Goal: Information Seeking & Learning: Learn about a topic

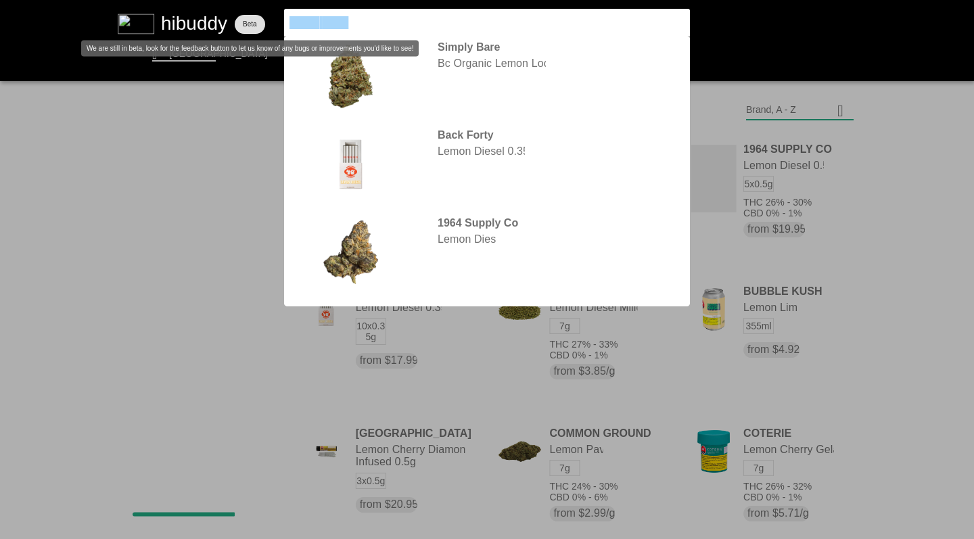
click at [256, 8] on flt-glass-pane at bounding box center [487, 269] width 974 height 539
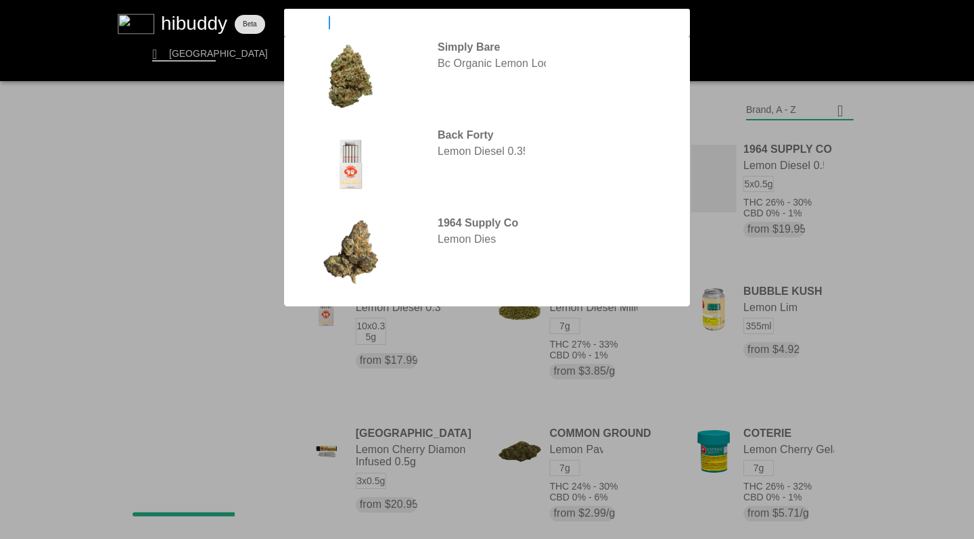
type input "royal dive"
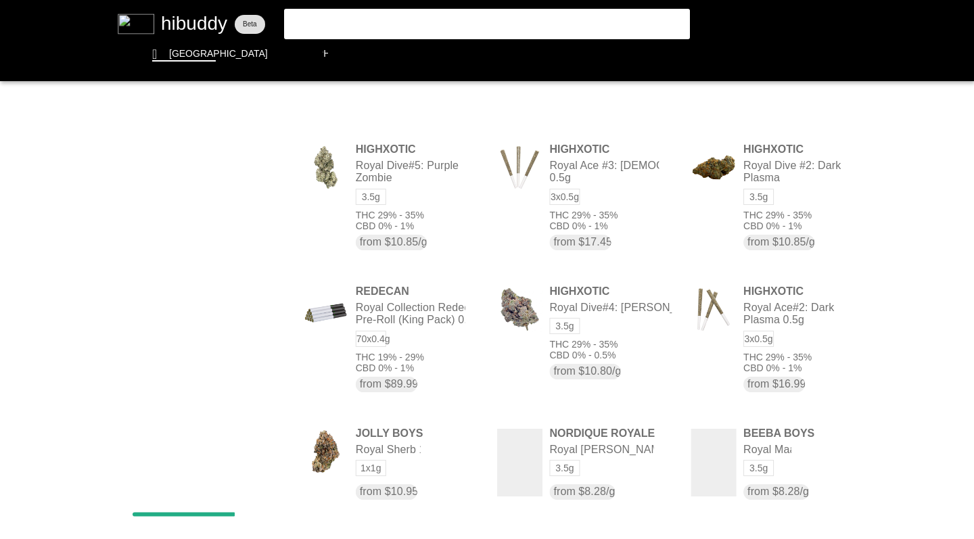
click at [575, 225] on flt-glass-pane at bounding box center [487, 269] width 974 height 539
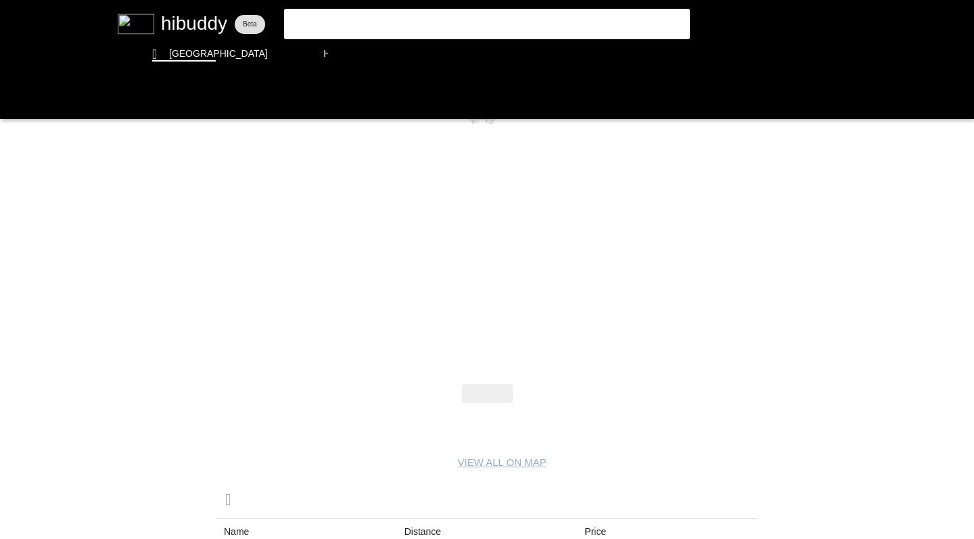
click at [14, 103] on flt-glass-pane at bounding box center [487, 269] width 974 height 539
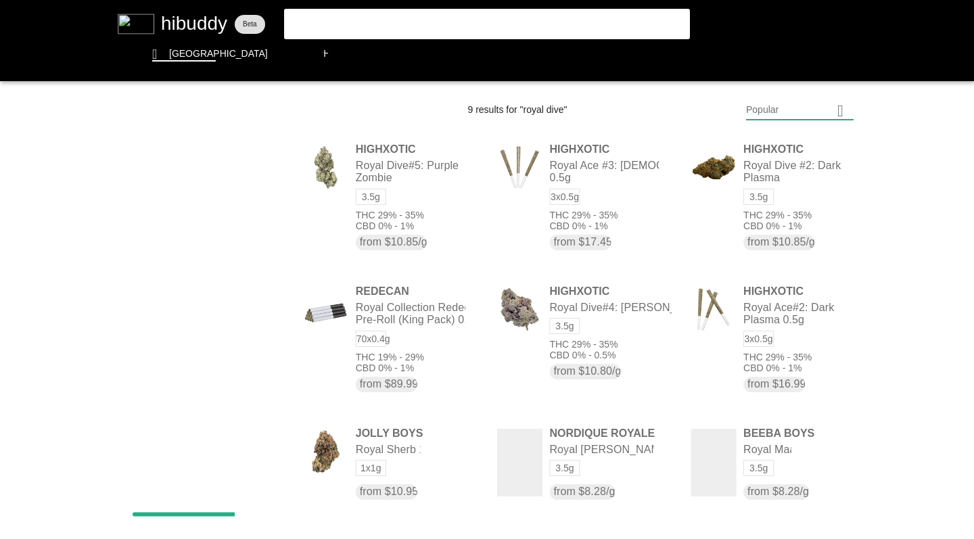
click at [797, 343] on flt-glass-pane at bounding box center [487, 269] width 974 height 539
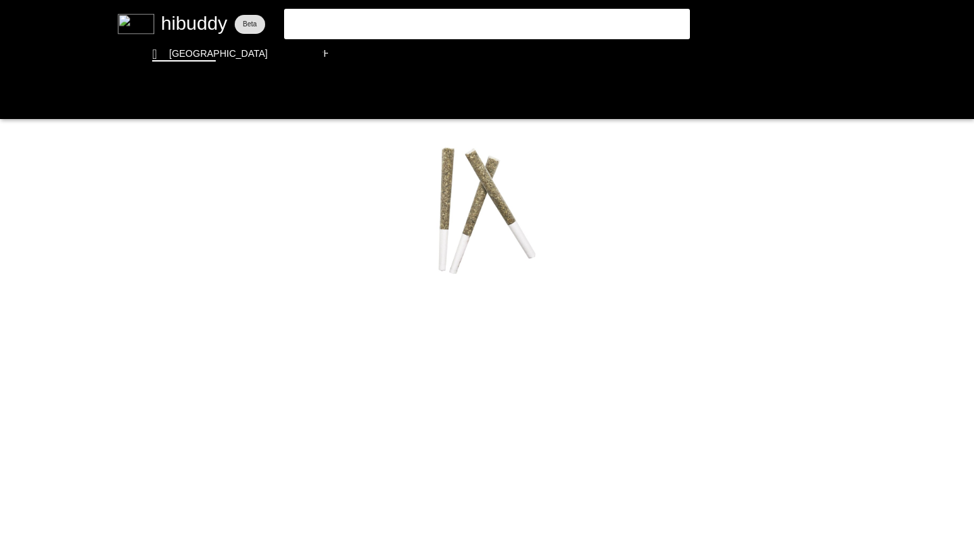
click at [15, 98] on flt-glass-pane at bounding box center [487, 269] width 974 height 539
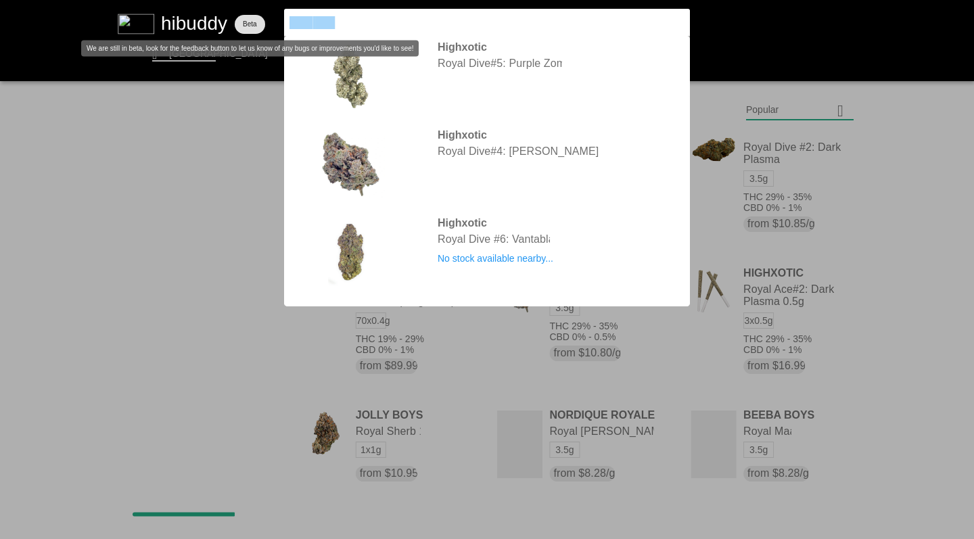
drag, startPoint x: 256, startPoint y: 8, endPoint x: 212, endPoint y: 14, distance: 45.1
click at [212, 14] on flt-glass-pane at bounding box center [487, 269] width 974 height 539
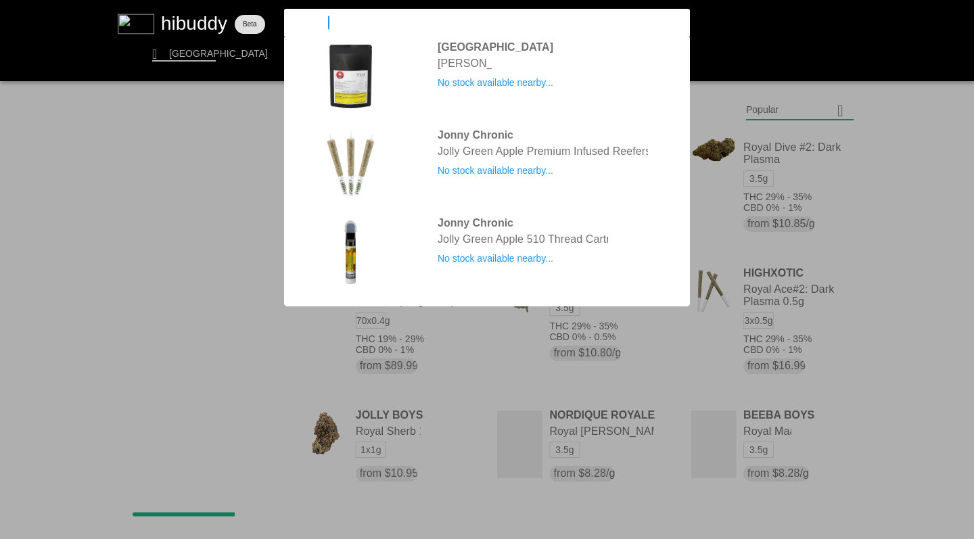
type input "jolly boys"
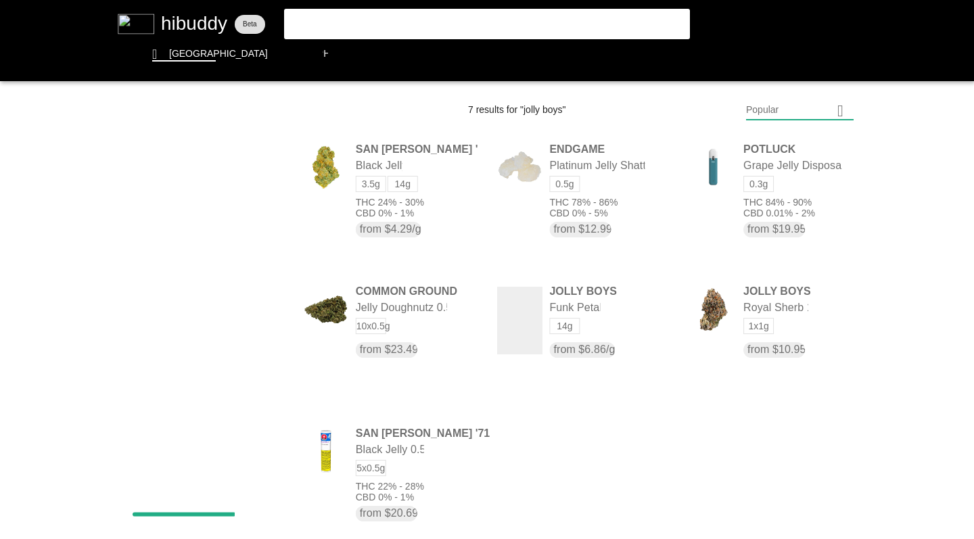
click at [794, 314] on flt-glass-pane at bounding box center [487, 269] width 974 height 539
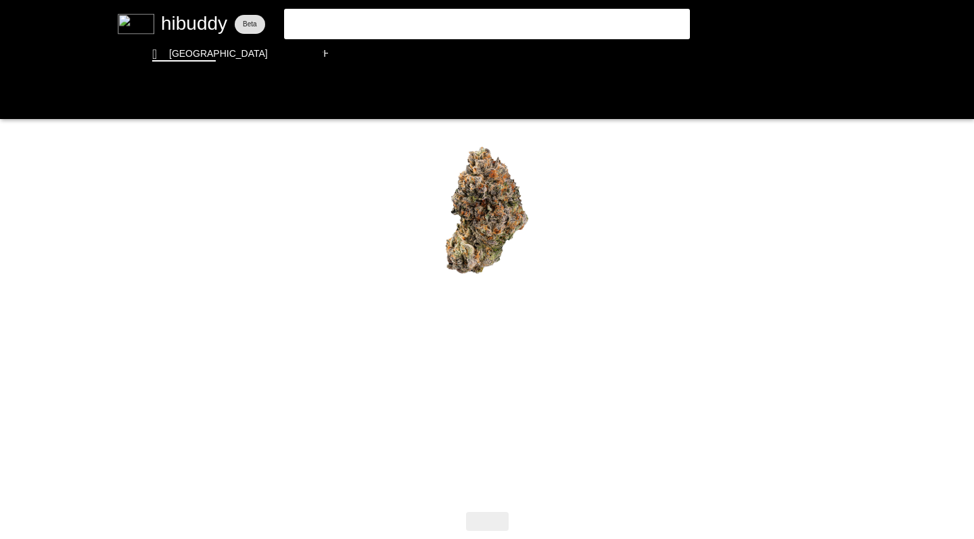
click at [12, 102] on flt-glass-pane at bounding box center [487, 269] width 974 height 539
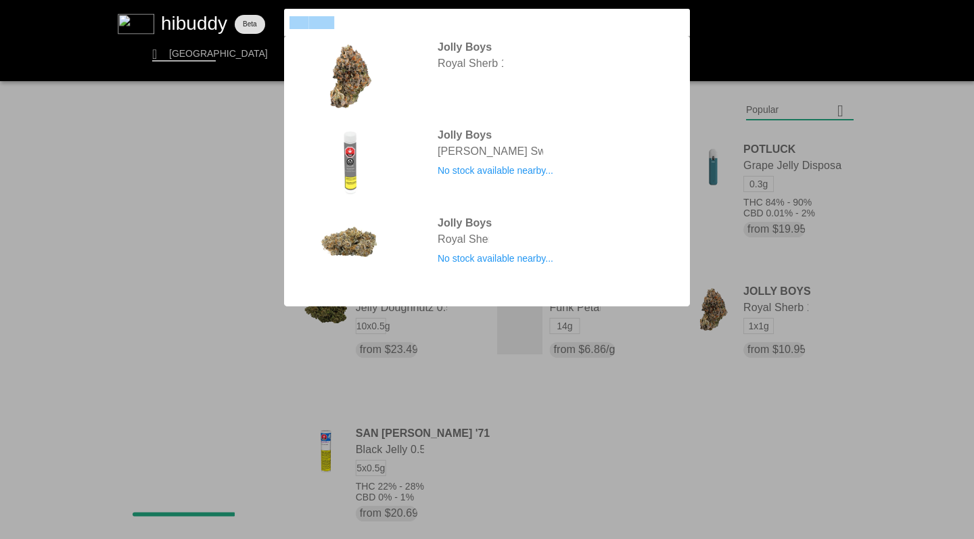
drag, startPoint x: 212, startPoint y: 14, endPoint x: 231, endPoint y: -1, distance: 24.5
click at [231, 0] on html at bounding box center [487, 0] width 974 height 0
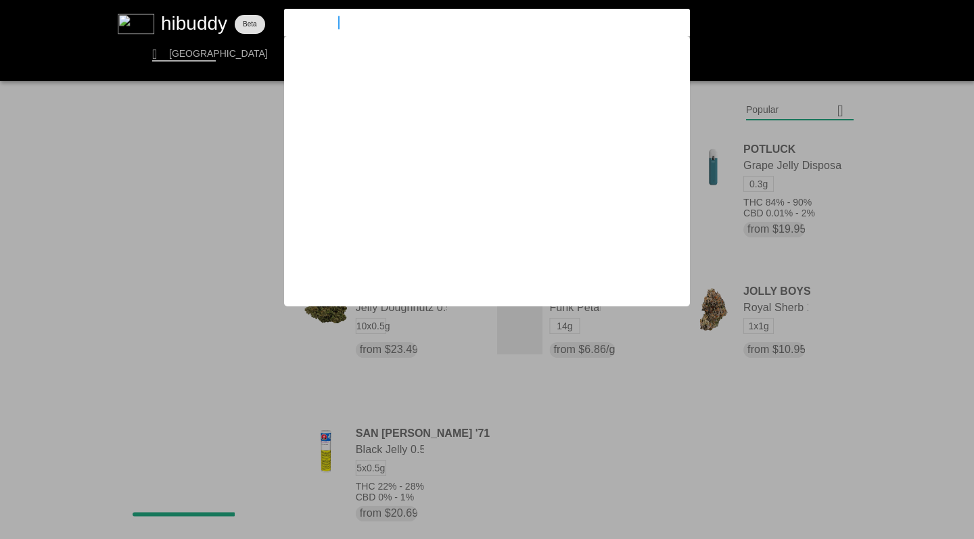
click at [392, 20] on input "highxoticsjolly boys" at bounding box center [476, 22] width 372 height 12
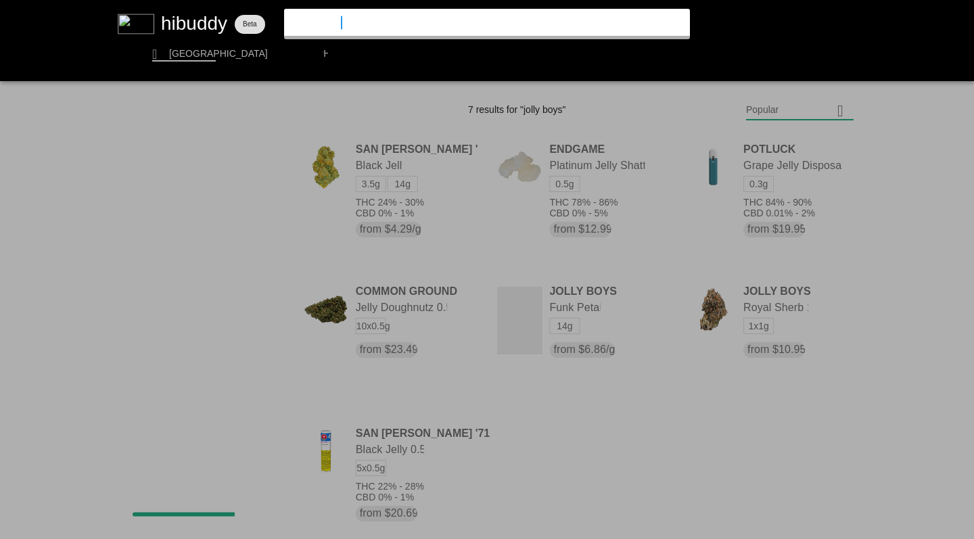
type input "highxotics"
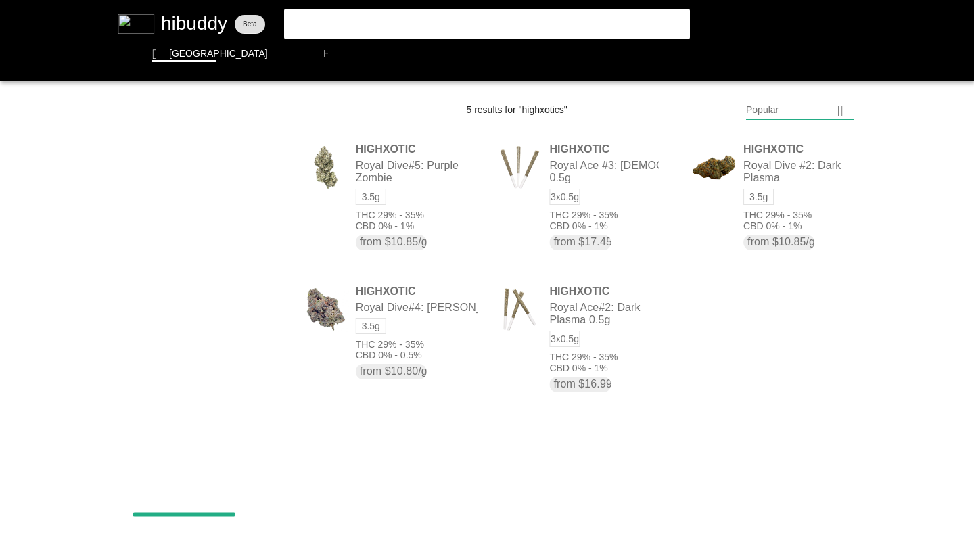
click at [619, 224] on flt-glass-pane at bounding box center [487, 269] width 974 height 539
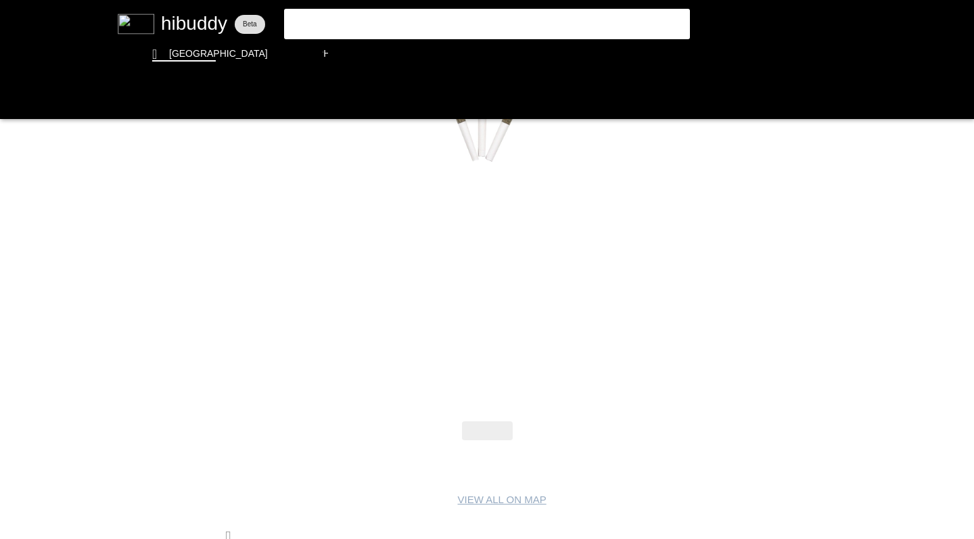
click at [16, 98] on flt-glass-pane at bounding box center [487, 269] width 974 height 539
